Goal: Submit feedback/report problem

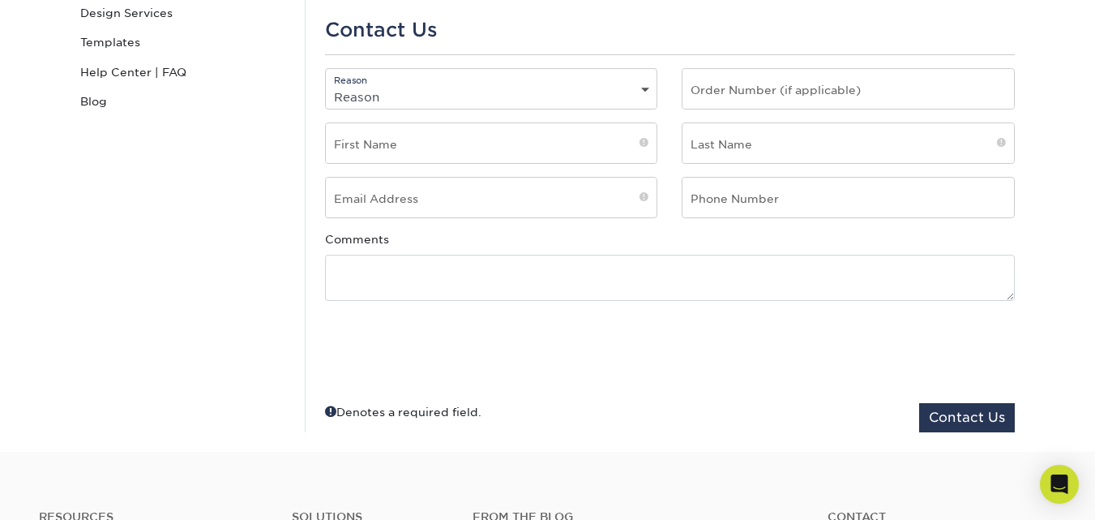
scroll to position [324, 0]
click at [450, 242] on div "Comments" at bounding box center [670, 264] width 714 height 70
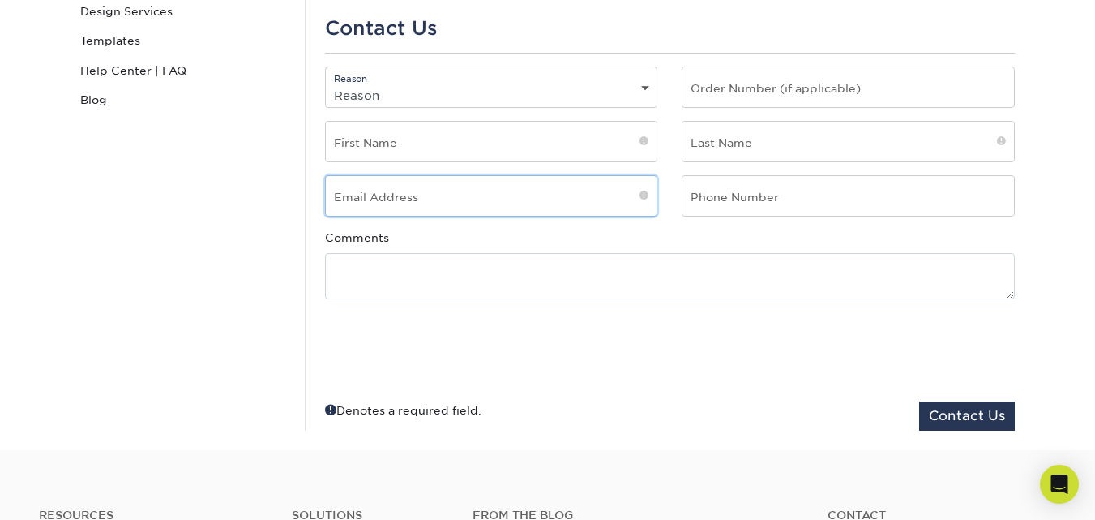
click at [444, 196] on input "email" at bounding box center [492, 196] width 332 height 40
type input "[EMAIL_ADDRESS][DOMAIN_NAME]"
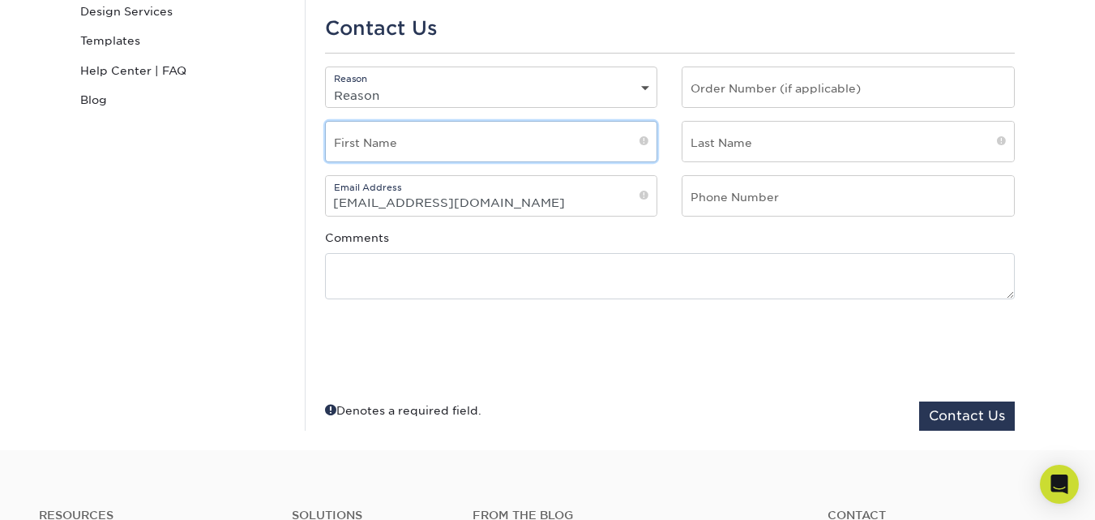
type input "[PERSON_NAME]"
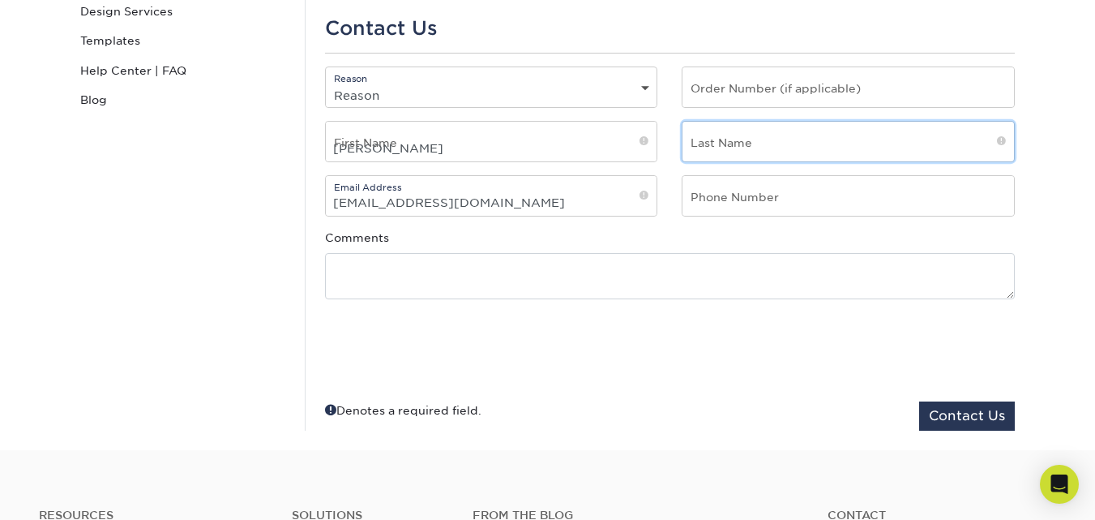
type input "[PERSON_NAME]"
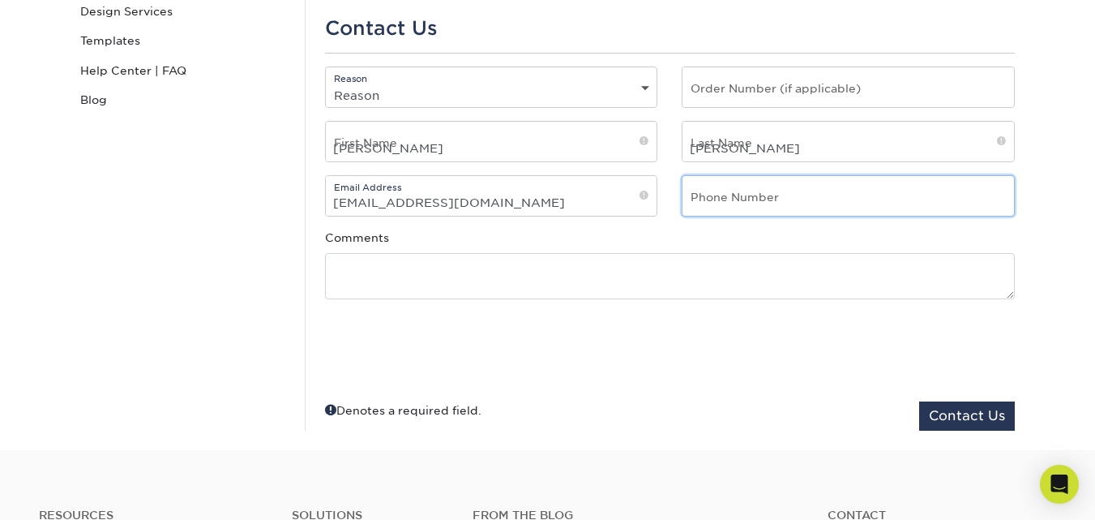
type input "2356895054"
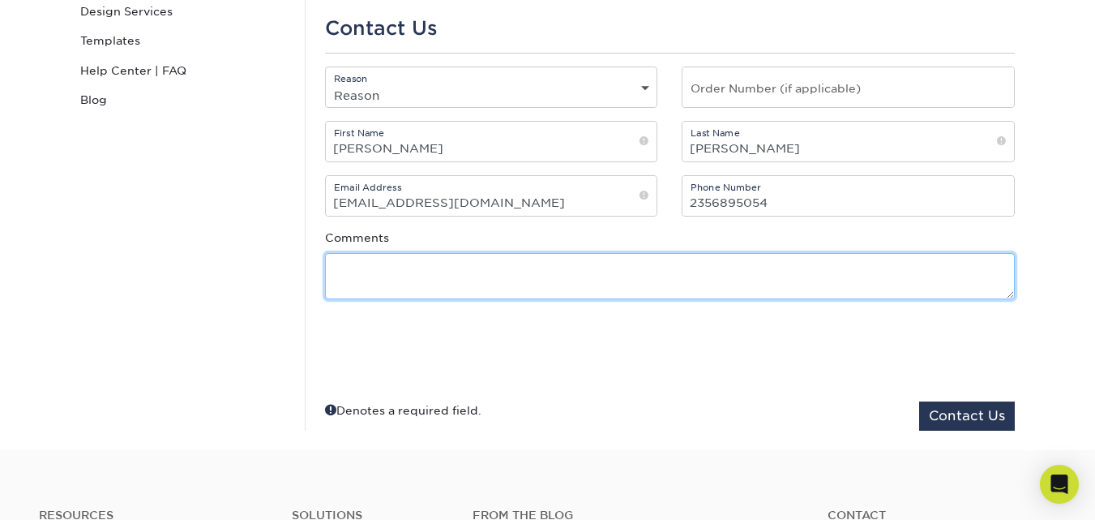
paste textarea "Re: SEO Report Hello Good Morning, I was checking your website and see you have…"
click at [445, 274] on textarea "Re: SEO Report Hello Good Morning, I was checking your website and see you have…" at bounding box center [670, 276] width 690 height 46
type textarea "Re: SEO Report Hello Good Morning, I was checking your website and see you have…"
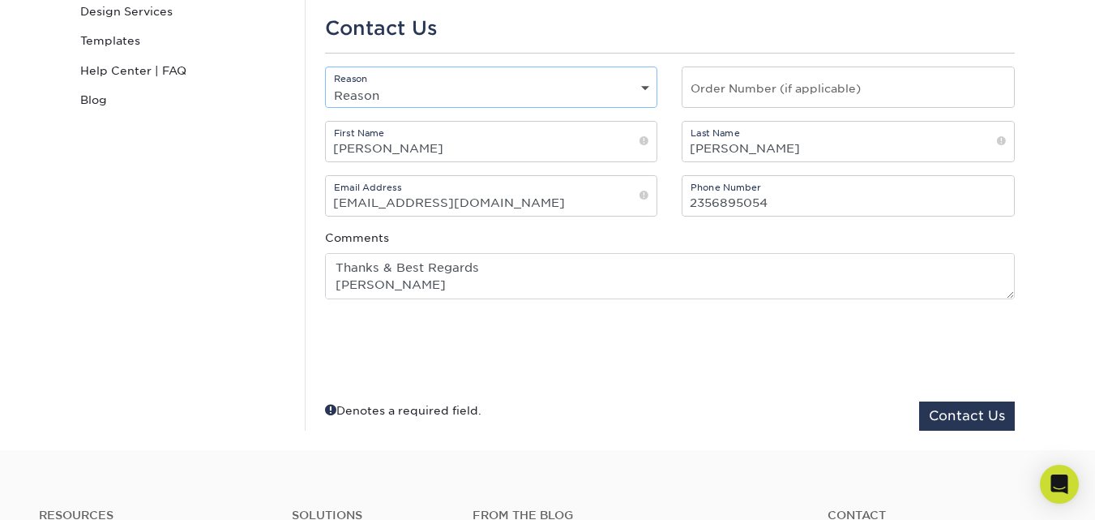
click at [439, 96] on select "Reason General File Preparation Order Status Online Design Issue with your prin…" at bounding box center [492, 96] width 332 height 24
click at [326, 84] on select "Reason General File Preparation Order Status Online Design Issue with your prin…" at bounding box center [492, 96] width 332 height 24
click at [462, 86] on select "Reason General File Preparation Order Status Online Design Issue with your prin…" at bounding box center [492, 96] width 332 height 24
select select "General"
click at [326, 84] on select "Reason General File Preparation Order Status Online Design Issue with your prin…" at bounding box center [492, 96] width 332 height 24
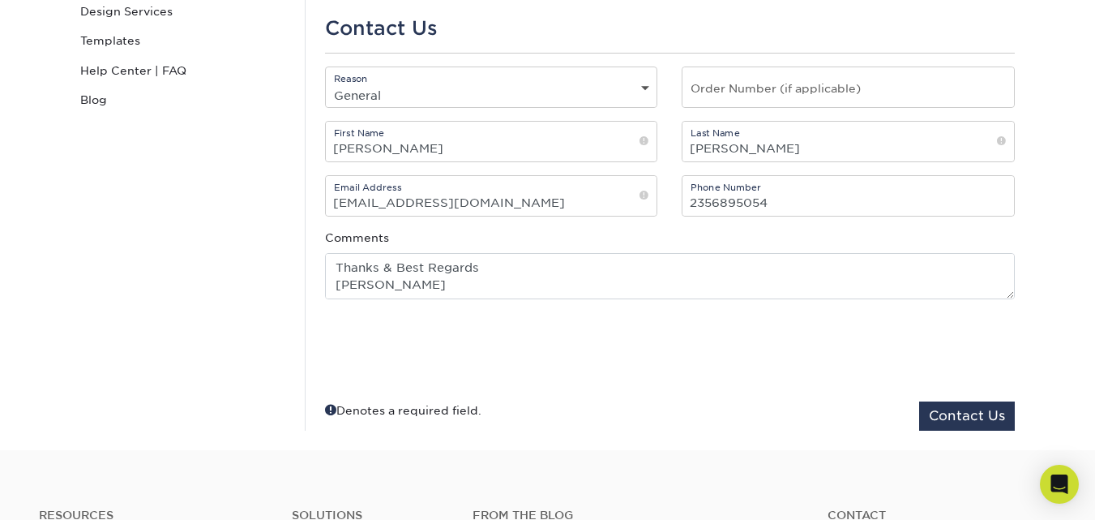
click at [690, 113] on div "Order Number (if applicable)" at bounding box center [849, 93] width 358 height 54
drag, startPoint x: 696, startPoint y: 108, endPoint x: 705, endPoint y: 105, distance: 8.7
click at [696, 107] on div "Order Number (if applicable)" at bounding box center [848, 86] width 333 height 41
click at [734, 88] on input "text" at bounding box center [849, 87] width 332 height 40
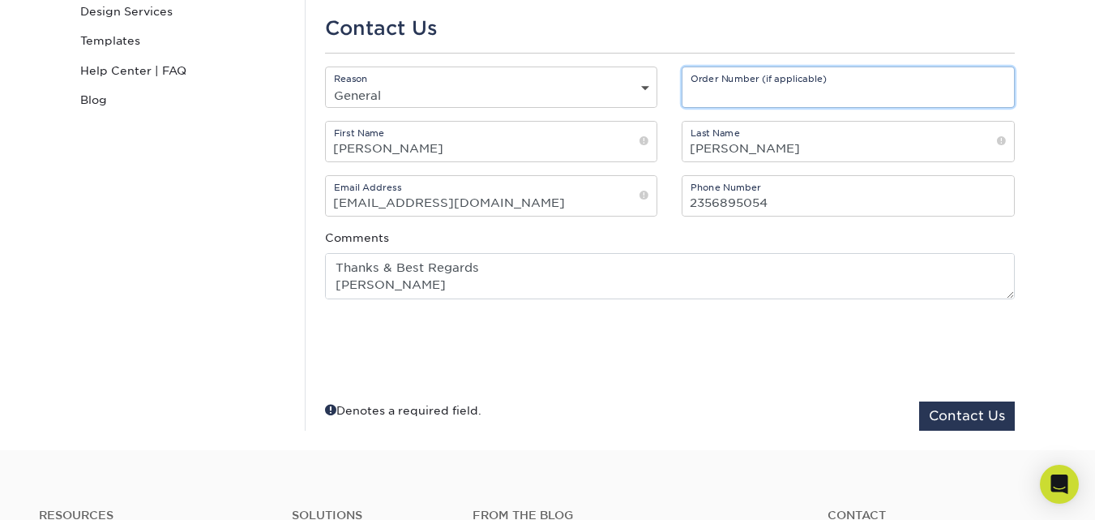
click at [768, 96] on input "text" at bounding box center [849, 87] width 332 height 40
type input "2356895054"
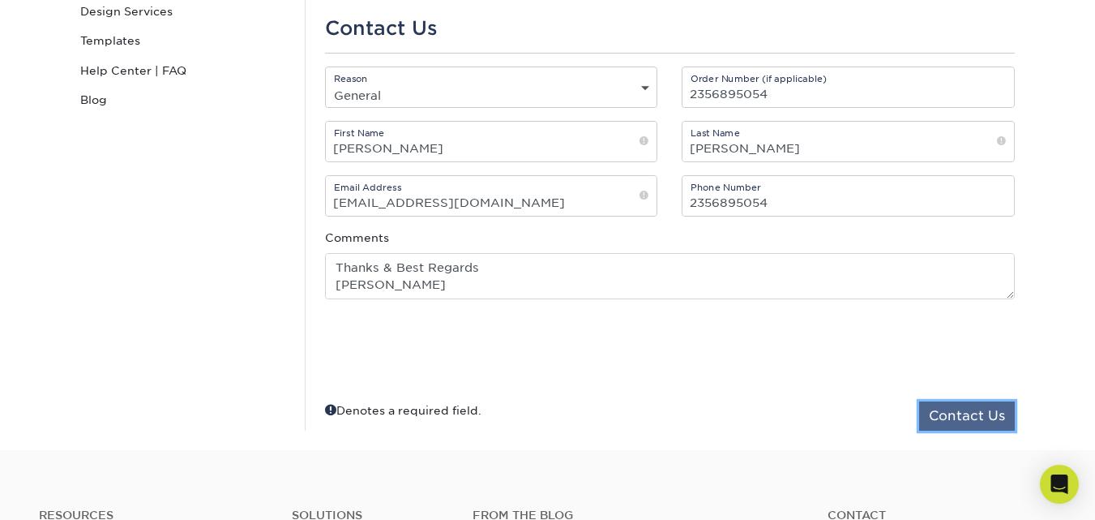
drag, startPoint x: 948, startPoint y: 422, endPoint x: 961, endPoint y: 414, distance: 14.9
click at [950, 420] on button "Contact Us" at bounding box center [967, 415] width 96 height 29
click at [961, 414] on button "Contact Us" at bounding box center [967, 415] width 96 height 29
